Goal: Task Accomplishment & Management: Complete application form

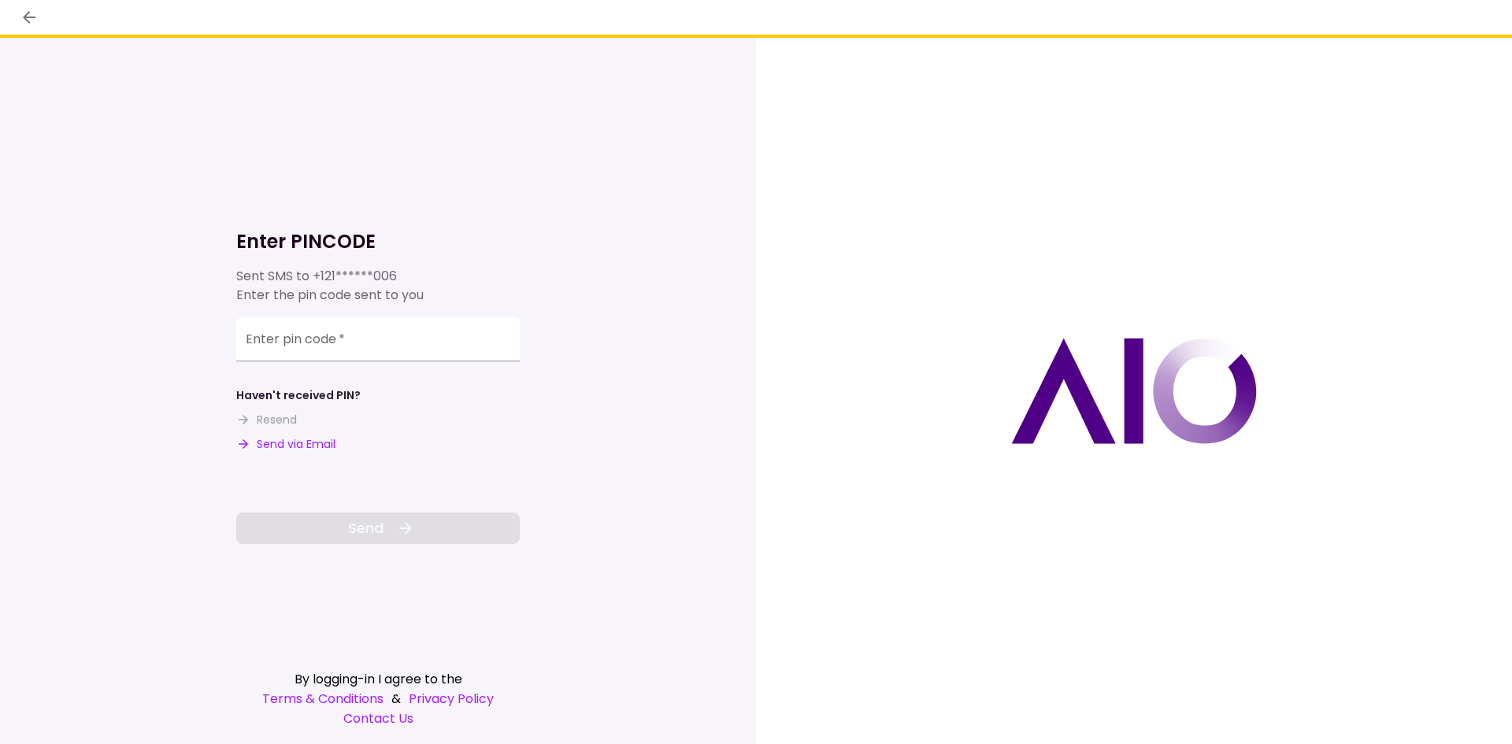
drag, startPoint x: 291, startPoint y: 453, endPoint x: 294, endPoint y: 441, distance: 12.8
click at [291, 452] on div "Enter PINCODE Sent SMS to +121******006 Enter the pin code sent to you Enter pi…" at bounding box center [377, 363] width 283 height 362
drag, startPoint x: 296, startPoint y: 441, endPoint x: 269, endPoint y: 336, distance: 108.1
click at [296, 439] on button "Send via Email" at bounding box center [285, 444] width 99 height 17
click at [390, 328] on input "Enter pin code   *" at bounding box center [377, 342] width 283 height 44
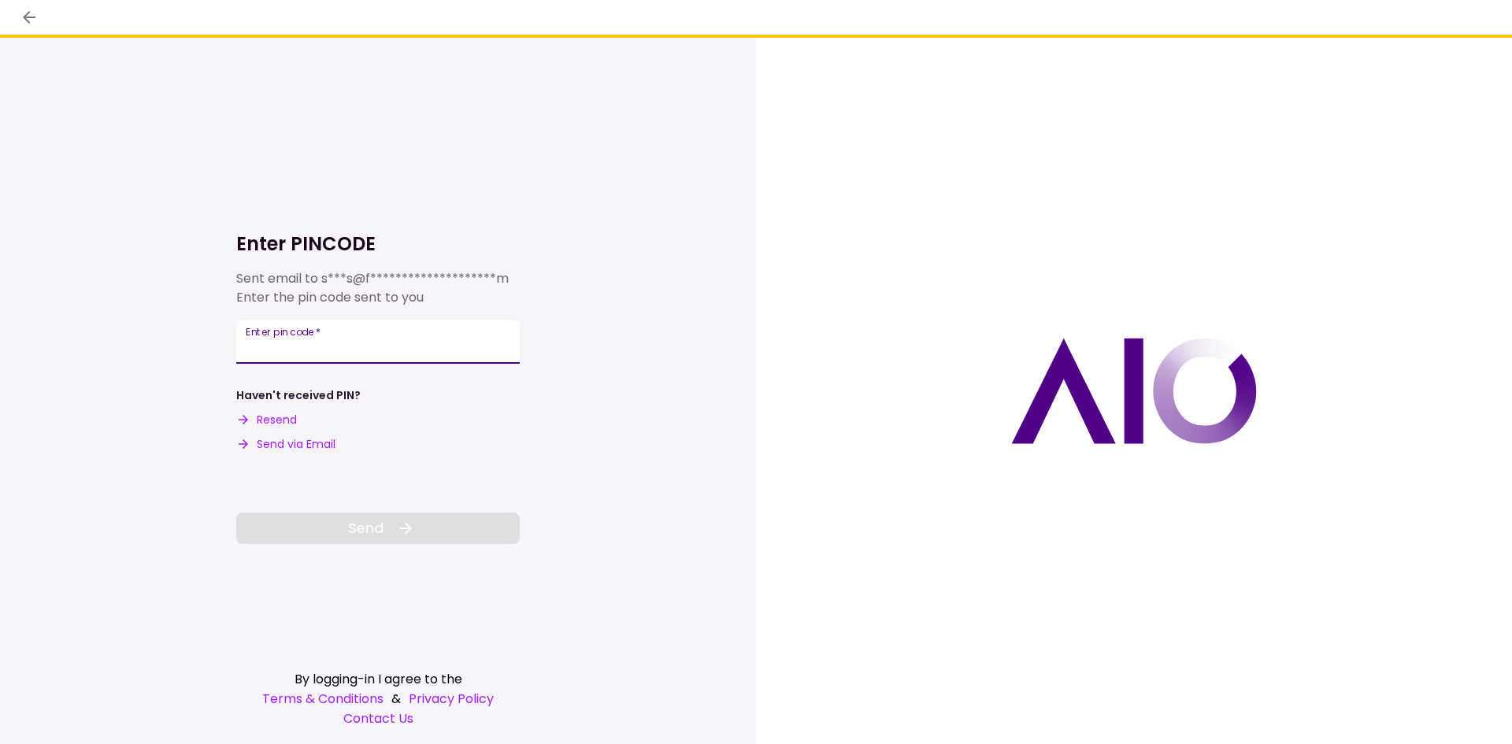
paste input "******"
type input "******"
click at [422, 525] on button "Send" at bounding box center [377, 528] width 283 height 31
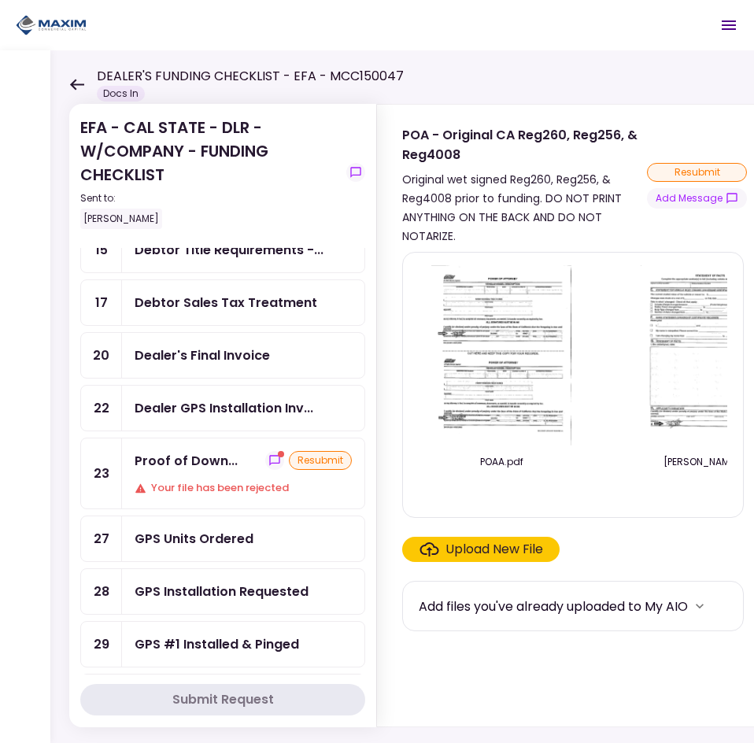
scroll to position [315, 0]
click at [250, 482] on div "Your file has been rejected" at bounding box center [243, 487] width 217 height 16
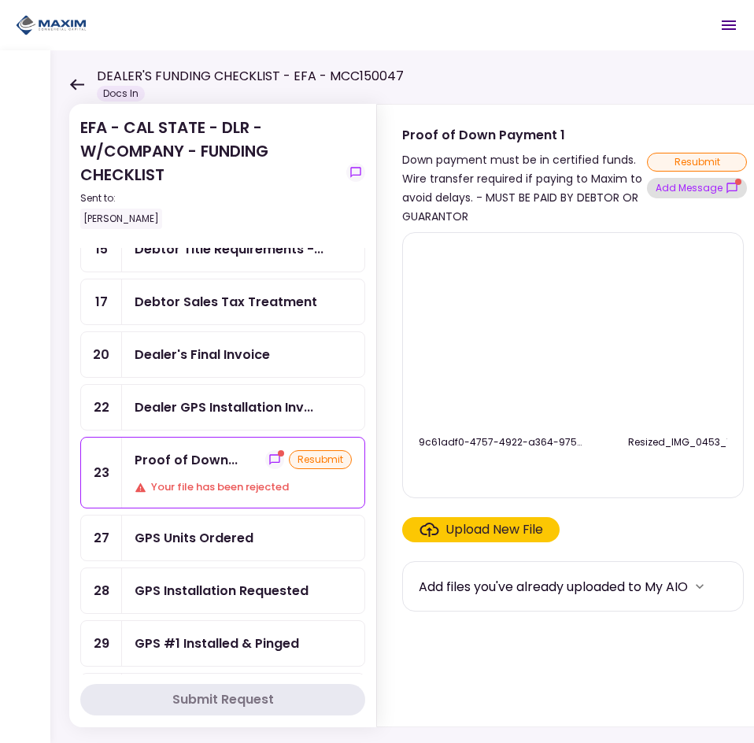
click at [690, 180] on button "Add Message" at bounding box center [697, 188] width 100 height 20
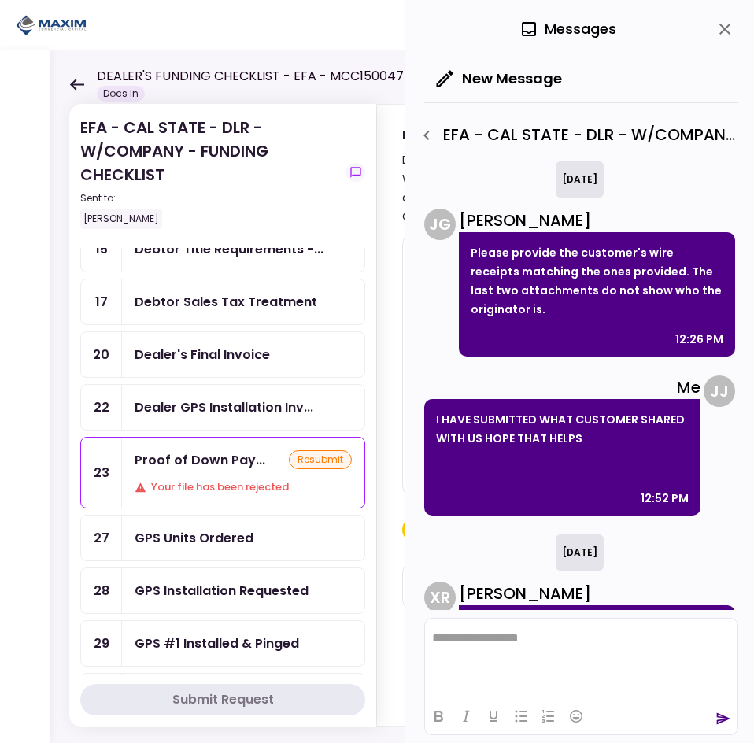
scroll to position [202, 0]
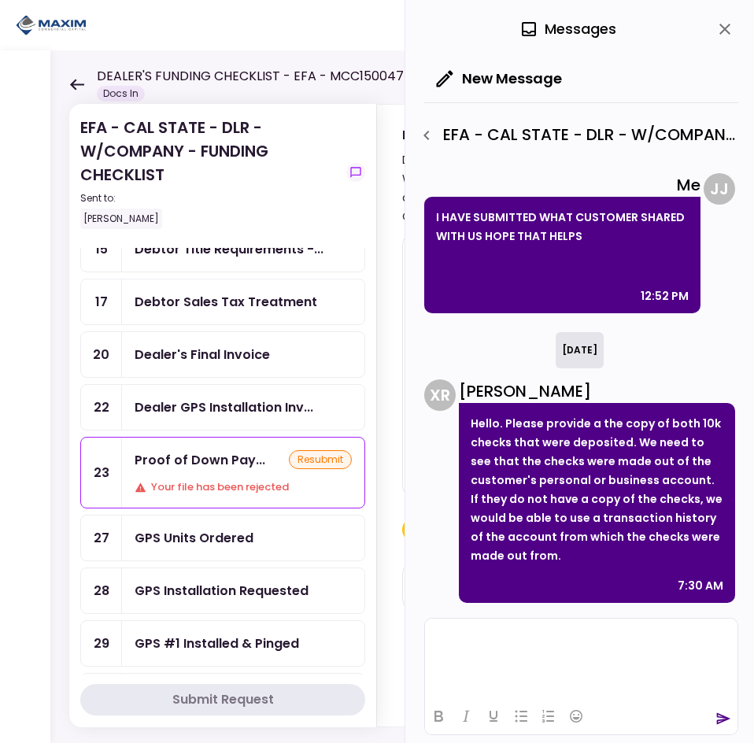
click at [608, 629] on html at bounding box center [581, 638] width 313 height 39
click at [724, 24] on icon "close" at bounding box center [725, 29] width 19 height 19
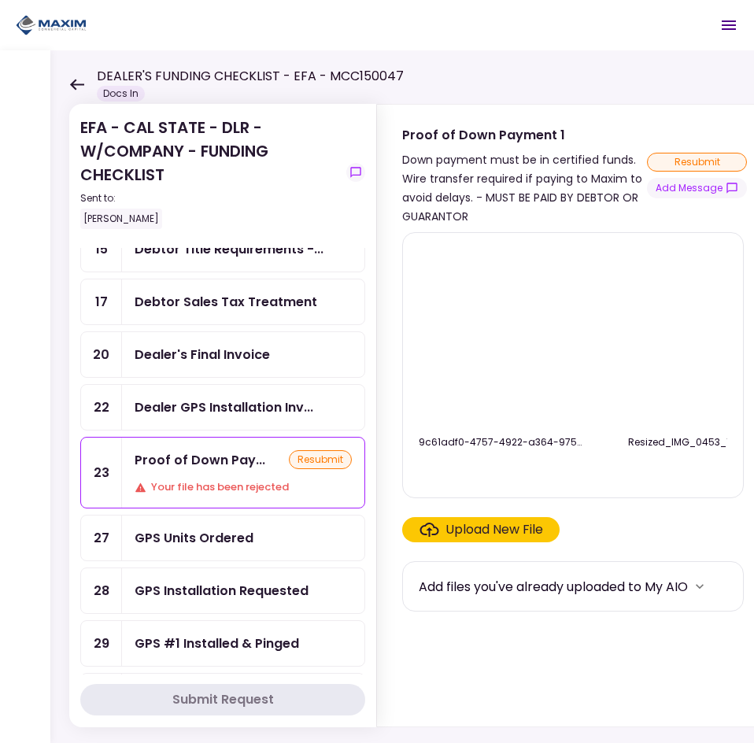
click at [502, 539] on div "Upload New File" at bounding box center [495, 529] width 98 height 19
click at [0, 0] on input "Upload New File" at bounding box center [0, 0] width 0 height 0
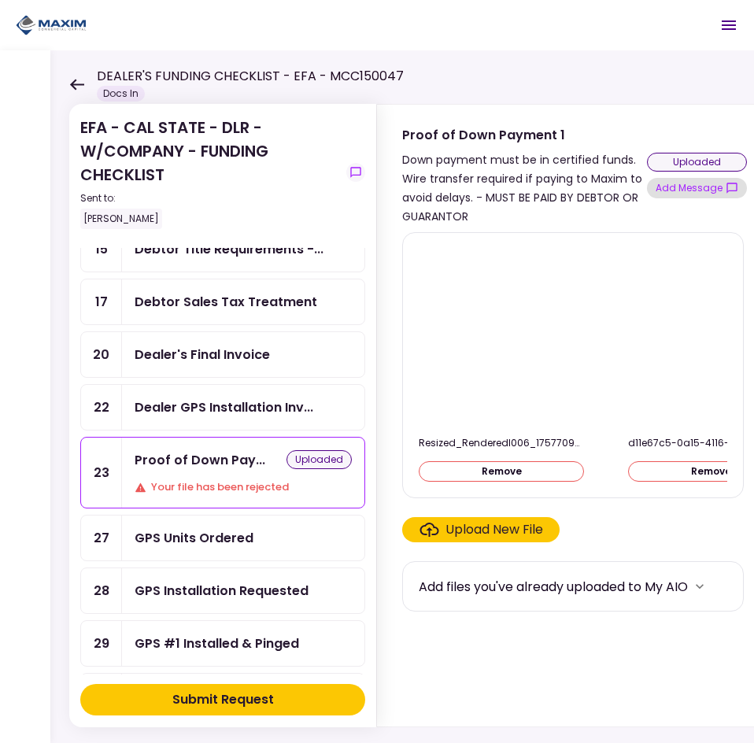
click at [687, 189] on button "Add Message" at bounding box center [697, 188] width 100 height 20
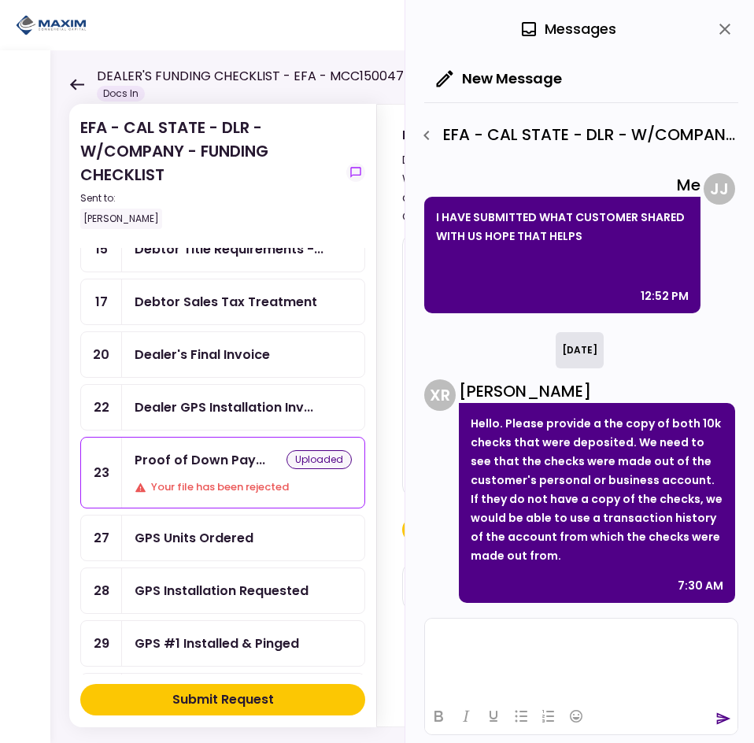
click at [476, 657] on html at bounding box center [581, 638] width 313 height 39
click at [718, 716] on icon "send" at bounding box center [724, 719] width 14 height 12
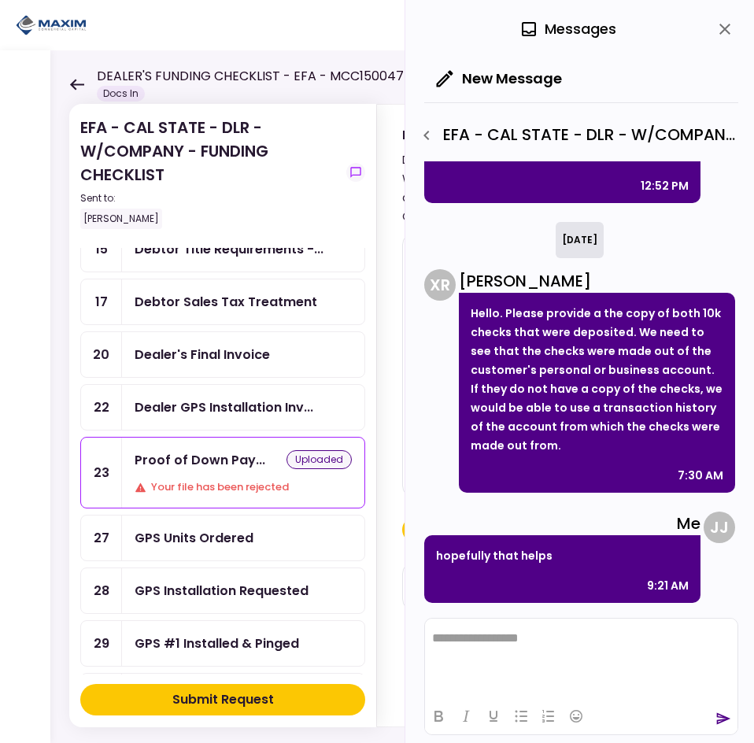
click at [720, 22] on icon "close" at bounding box center [725, 29] width 19 height 19
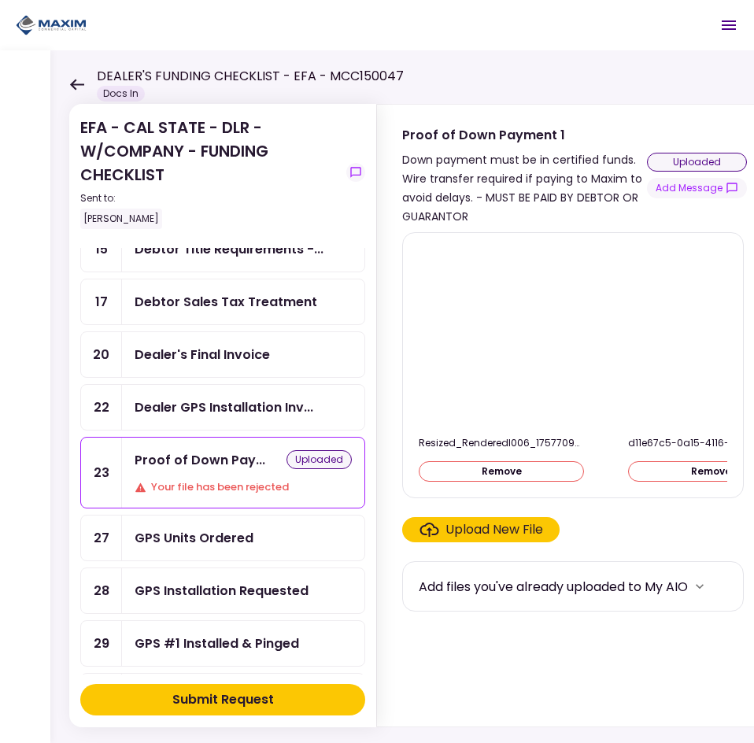
click at [265, 701] on div "Submit Request" at bounding box center [223, 699] width 102 height 19
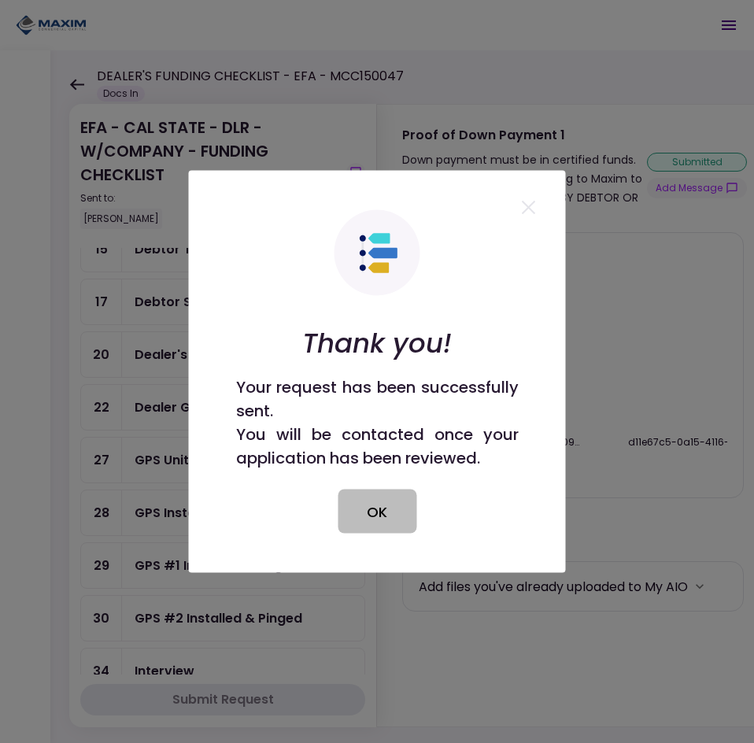
click at [368, 501] on button "OK" at bounding box center [377, 512] width 79 height 44
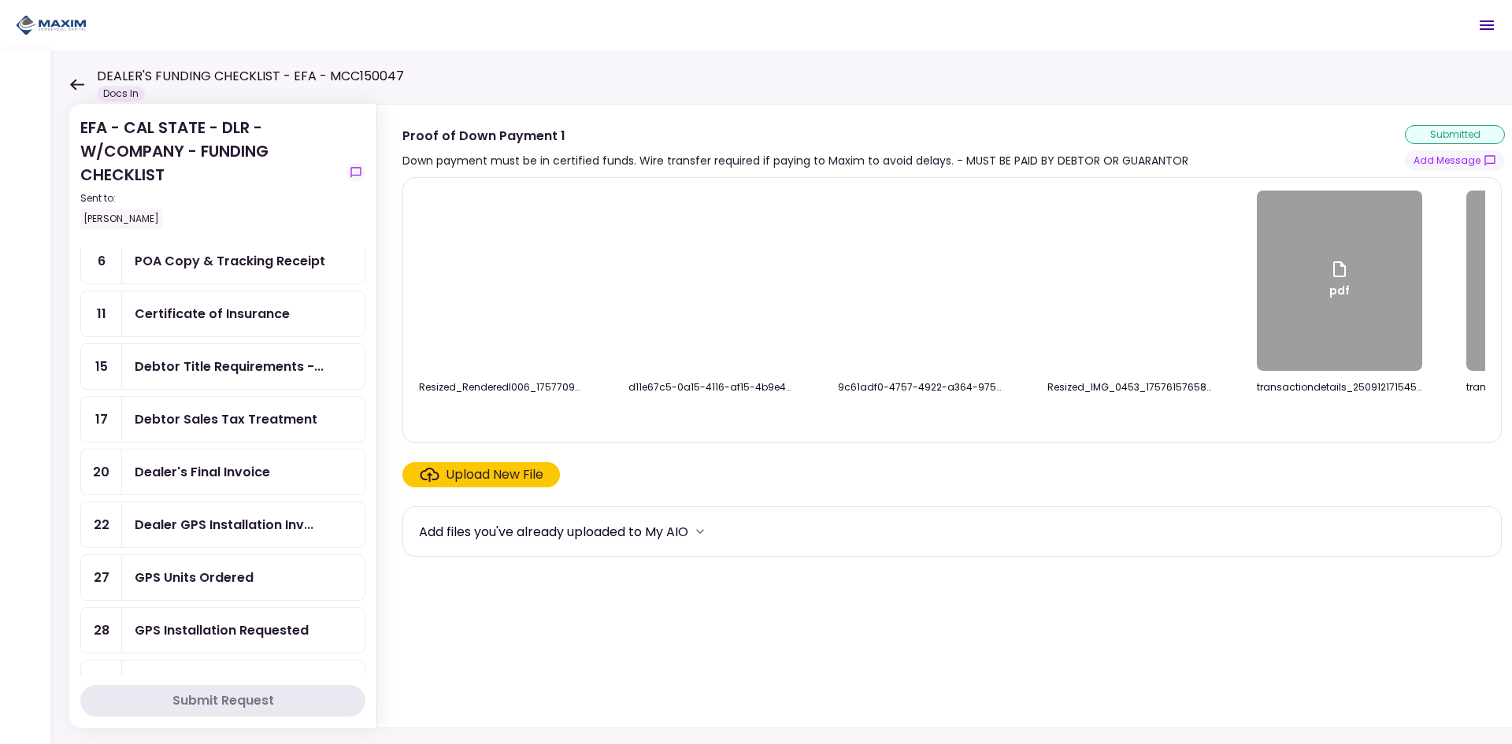
scroll to position [236, 0]
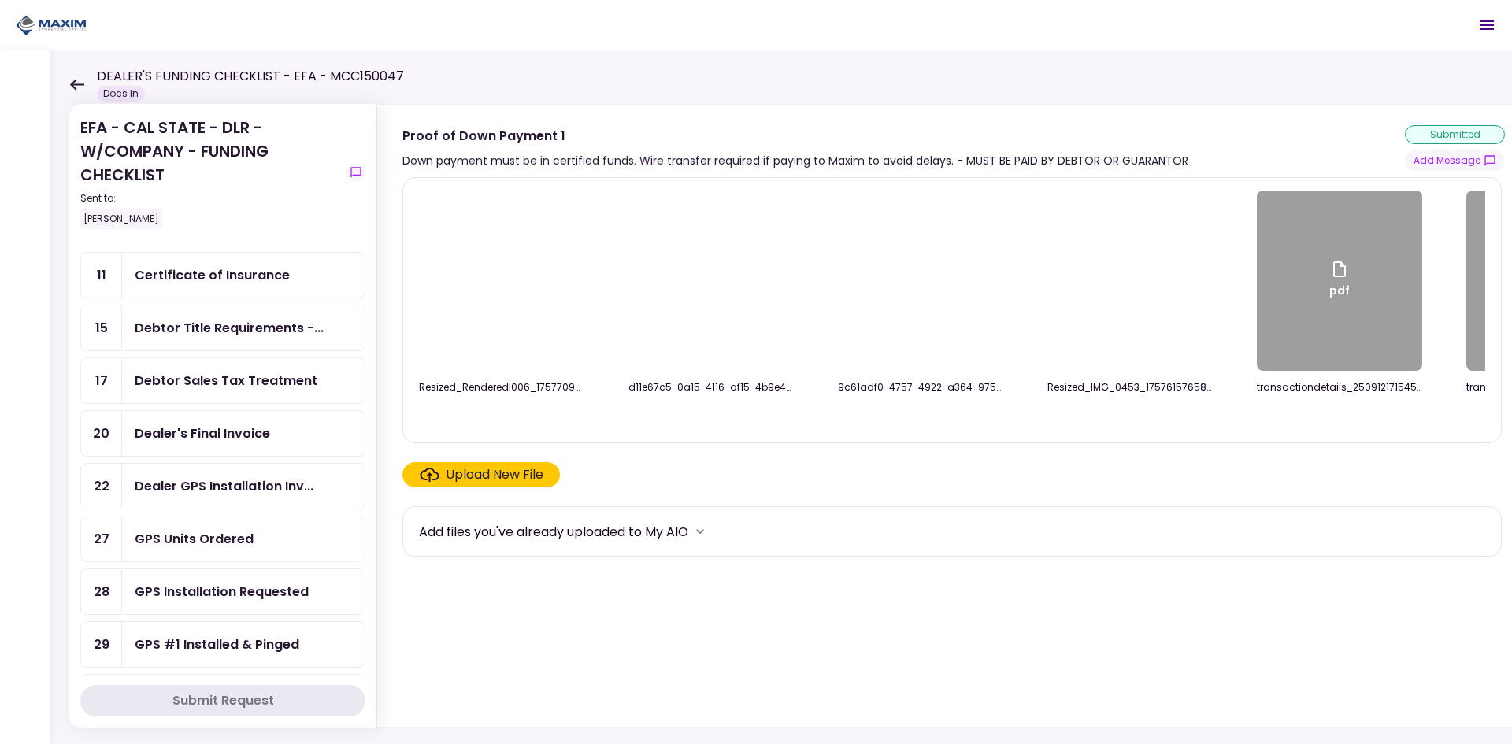
click at [249, 531] on div "GPS Units Ordered" at bounding box center [194, 539] width 119 height 20
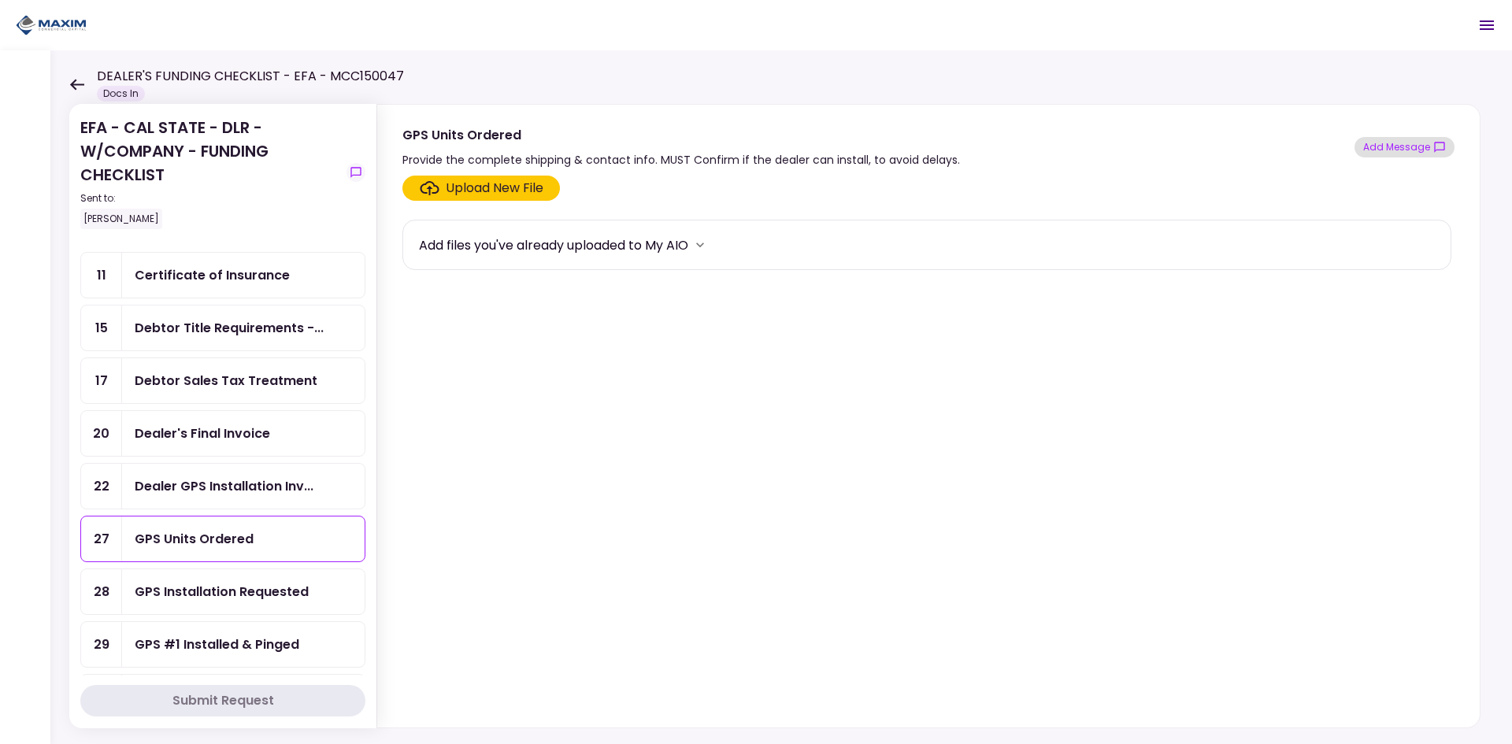
click at [1399, 154] on button "Add Message" at bounding box center [1404, 147] width 100 height 20
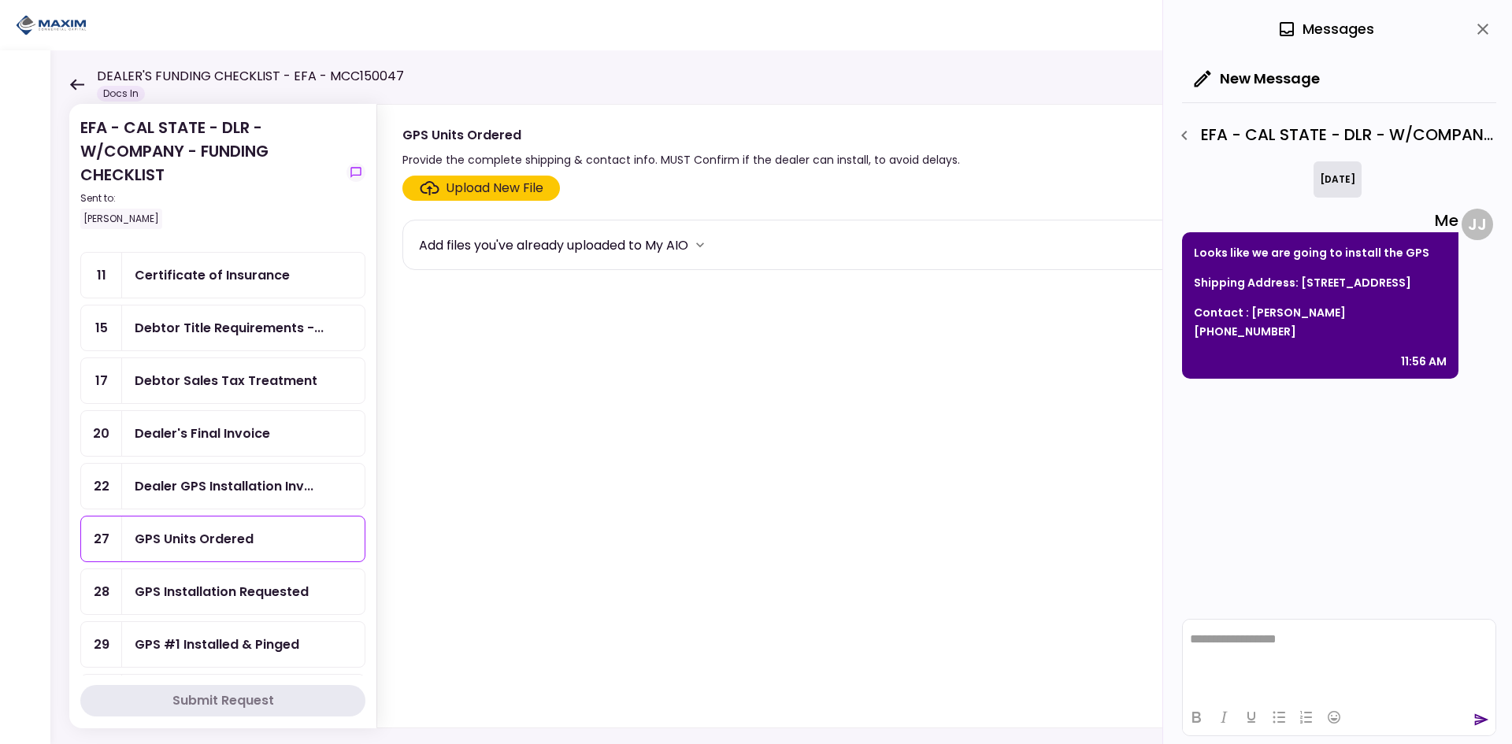
click at [1231, 273] on p "Shipping Address: [STREET_ADDRESS]" at bounding box center [1320, 282] width 253 height 19
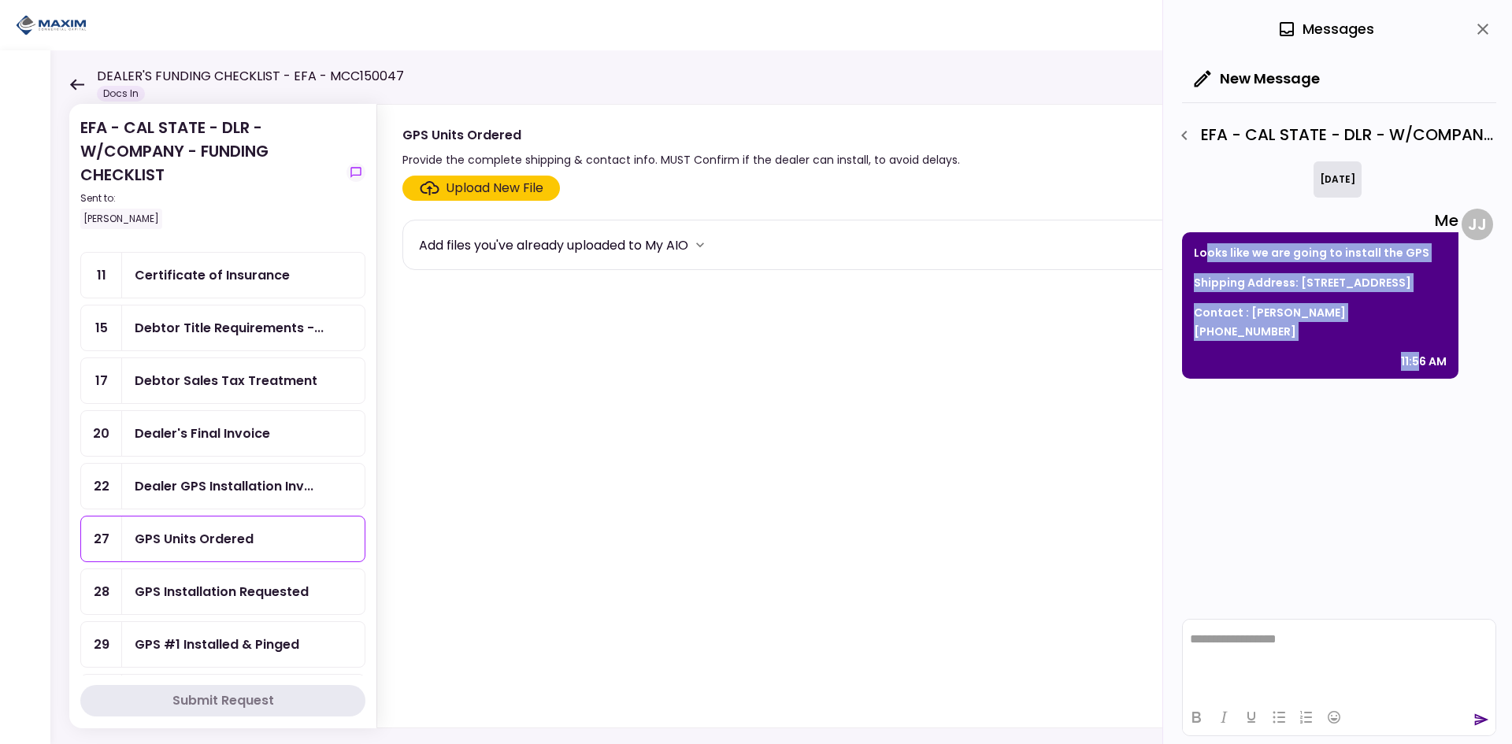
drag, startPoint x: 1205, startPoint y: 250, endPoint x: 1416, endPoint y: 358, distance: 237.0
click at [1416, 358] on div "Looks like we are going to install the GPS Shipping Address: [STREET_ADDRESS] C…" at bounding box center [1320, 305] width 276 height 146
click at [1387, 334] on p "Contact : [PERSON_NAME] [PHONE_NUMBER]" at bounding box center [1320, 322] width 253 height 38
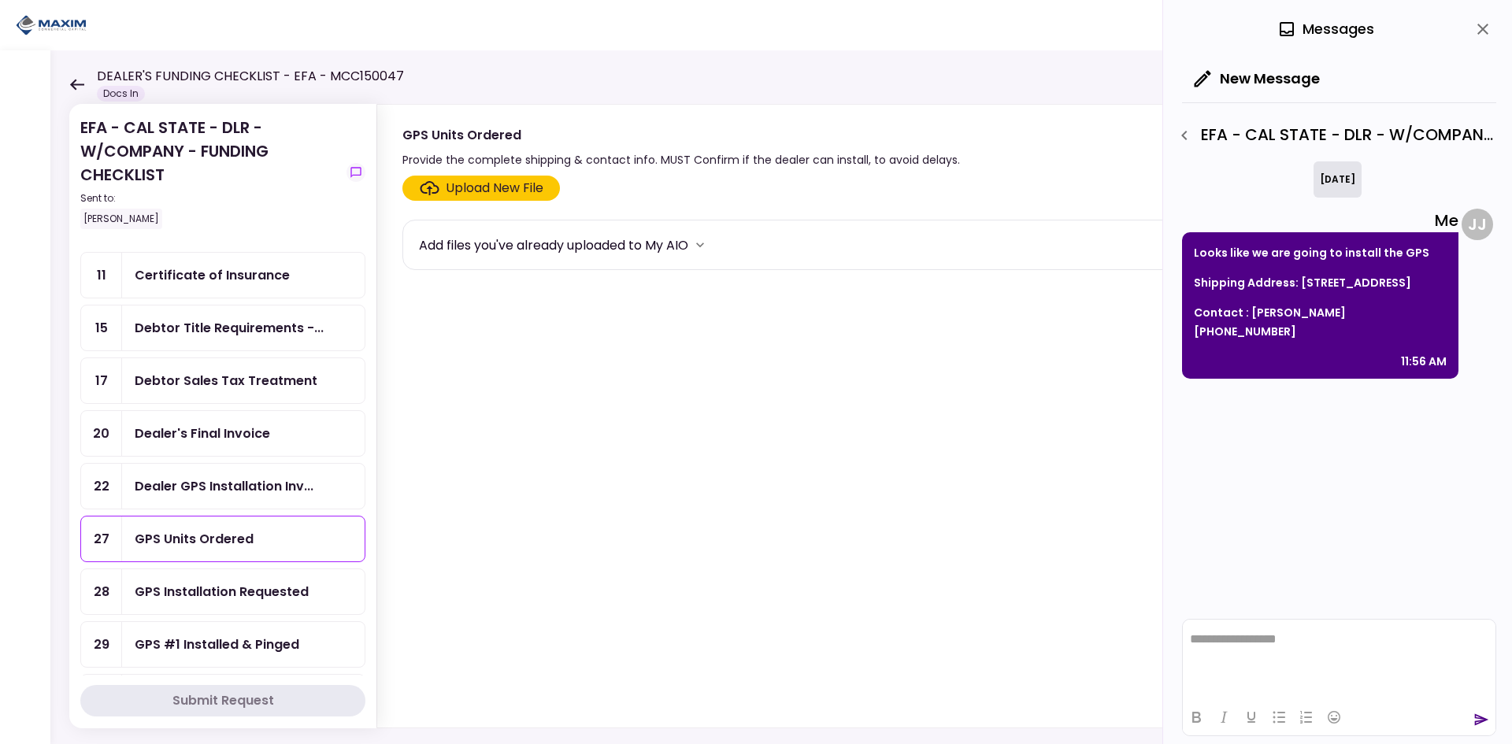
drag, startPoint x: 1438, startPoint y: 333, endPoint x: 1194, endPoint y: 284, distance: 249.7
click at [1194, 284] on div "Looks like we are going to install the GPS Shipping Address: [STREET_ADDRESS] C…" at bounding box center [1320, 305] width 276 height 146
copy div "Shipping Address: [STREET_ADDRESS] Contact : [PERSON_NAME] [PHONE_NUMBER]"
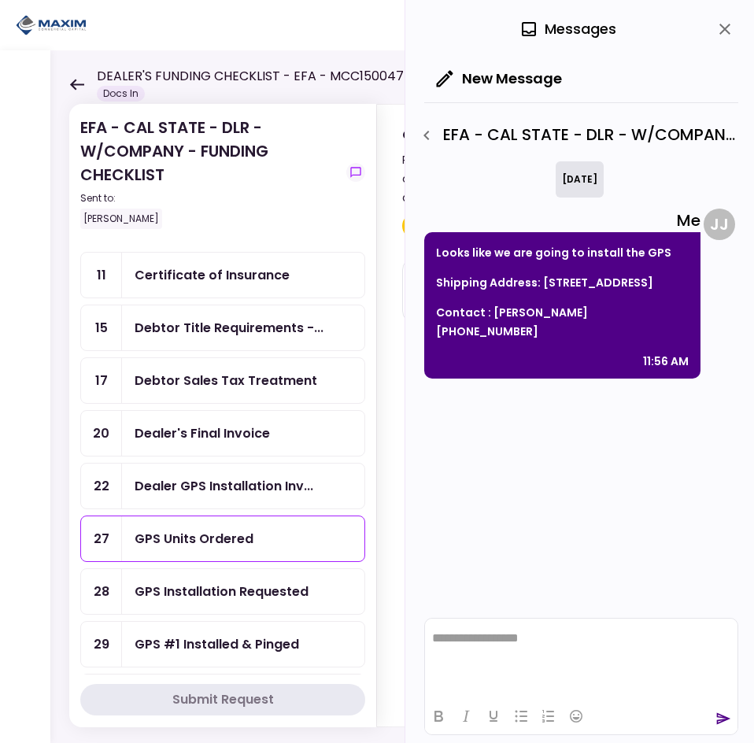
click at [726, 31] on icon "close" at bounding box center [725, 29] width 19 height 19
